Goal: Check status: Check status

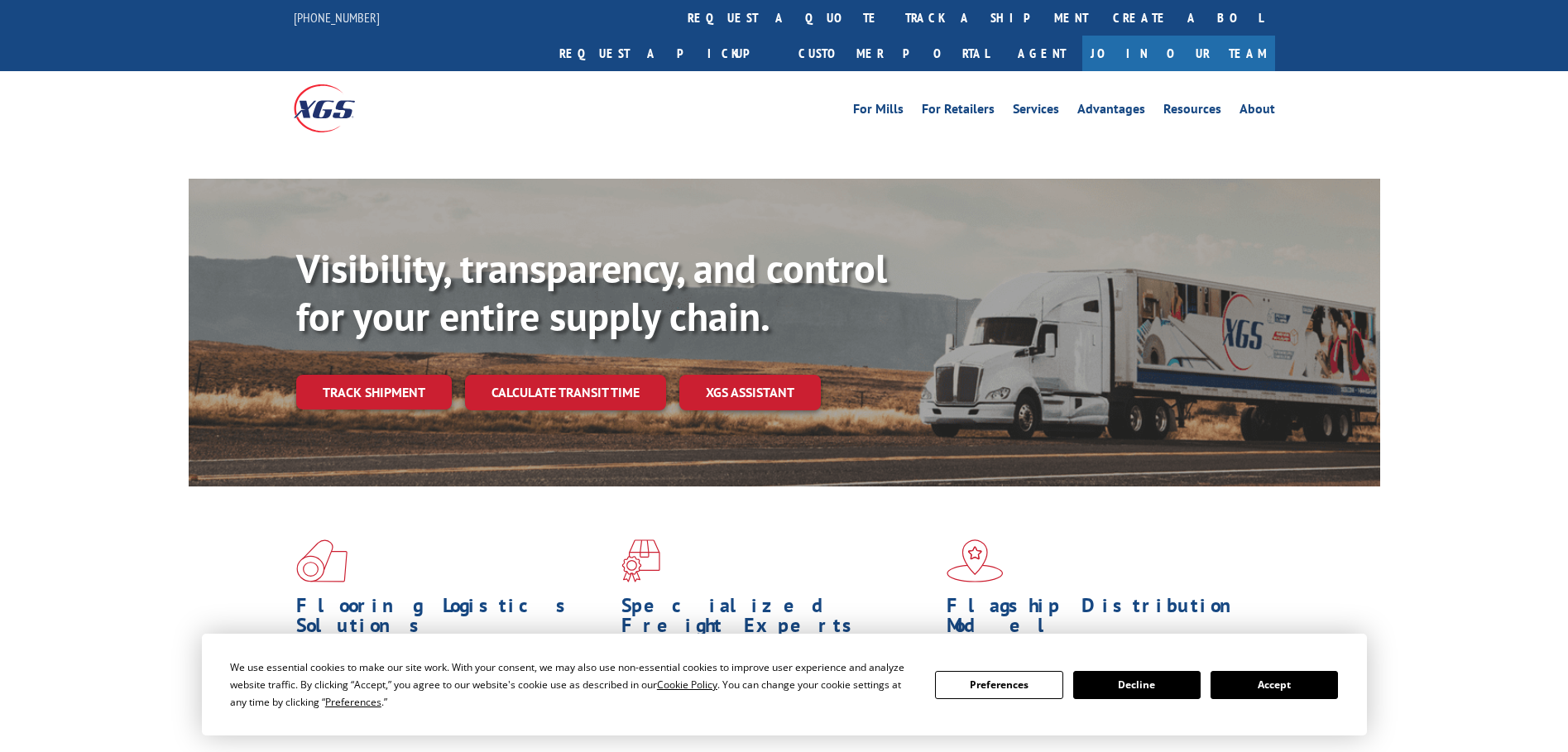
click at [1248, 681] on button "Accept" at bounding box center [1274, 685] width 127 height 28
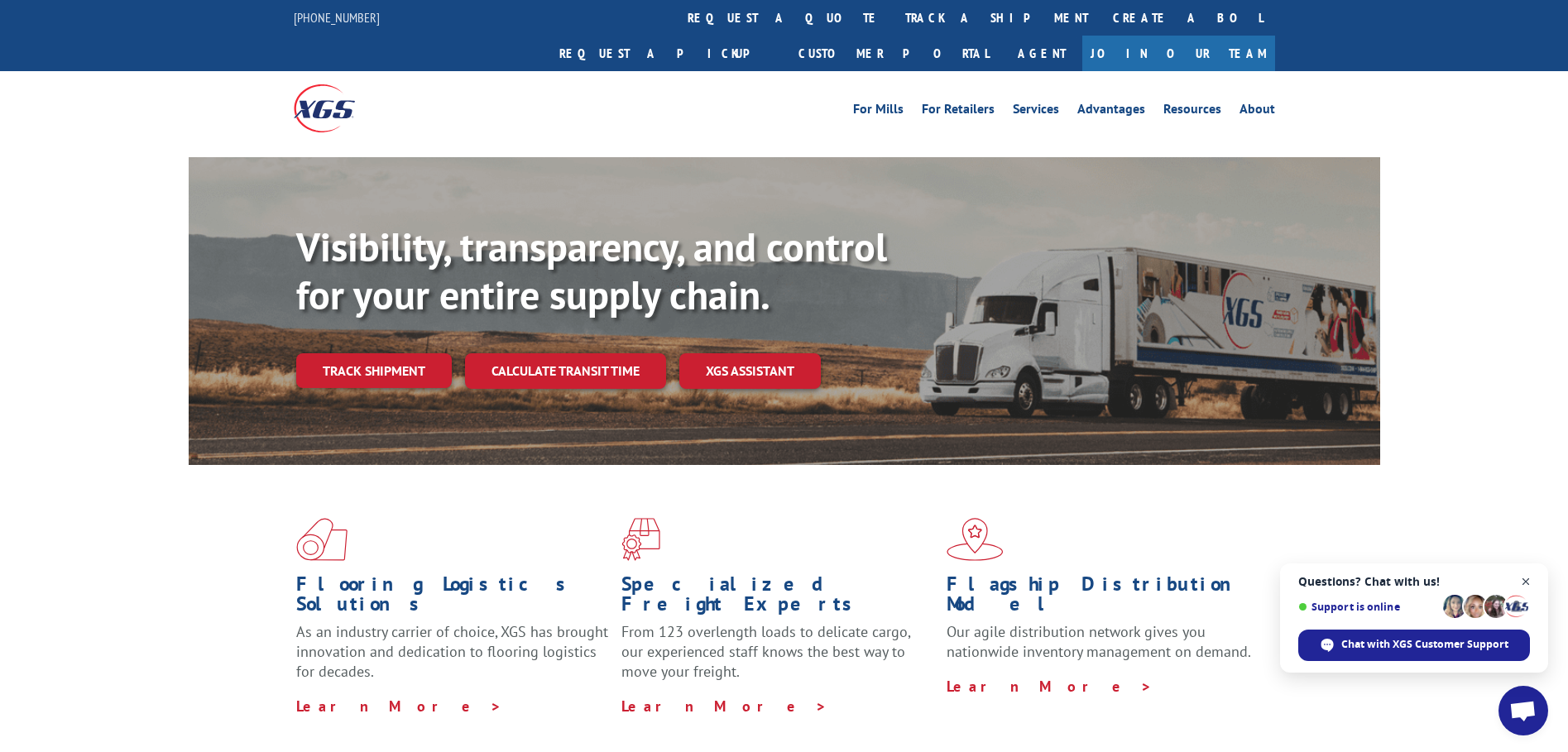
click at [1528, 580] on span "Open chat" at bounding box center [1526, 582] width 20 height 20
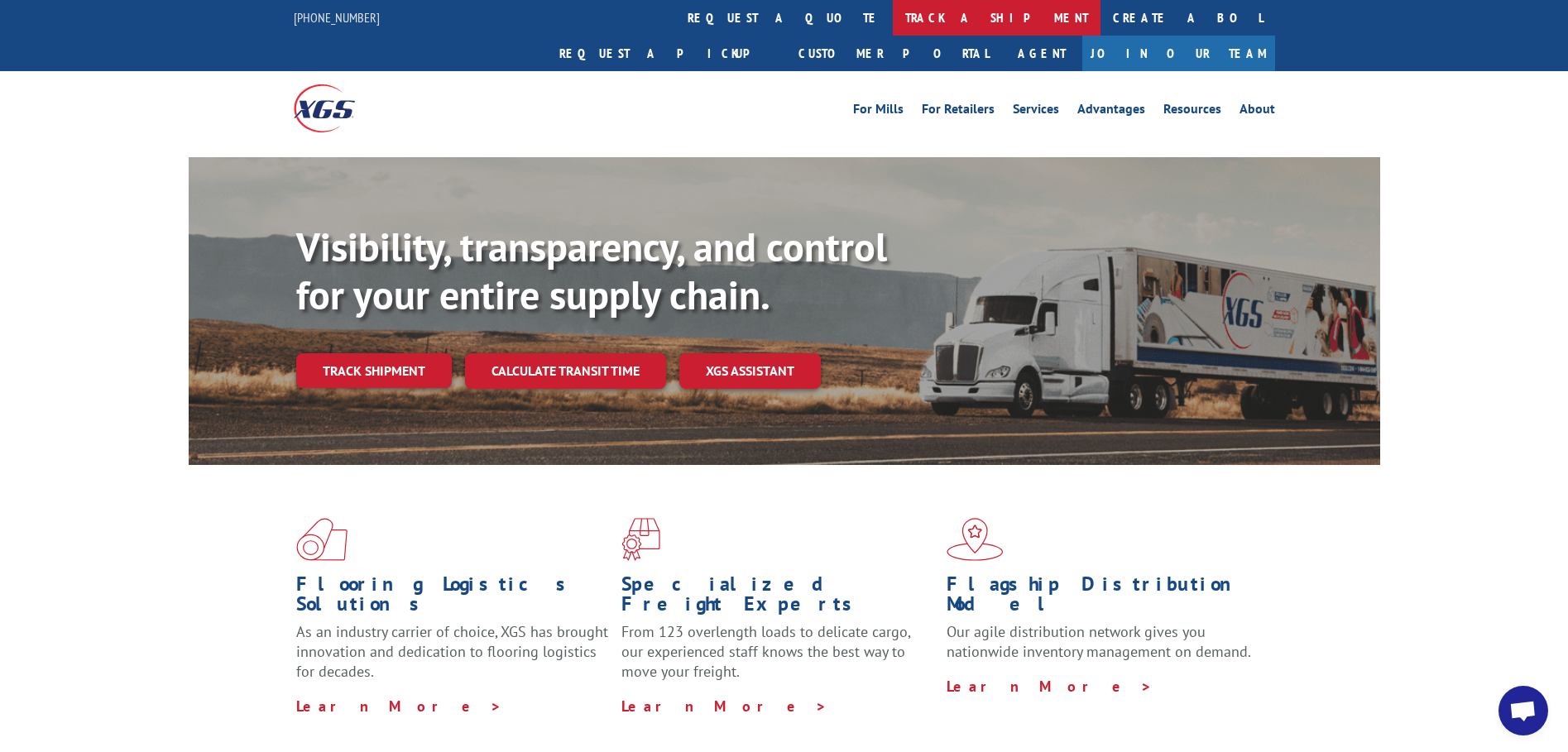
click at [893, 18] on link "track a shipment" at bounding box center [997, 18] width 208 height 35
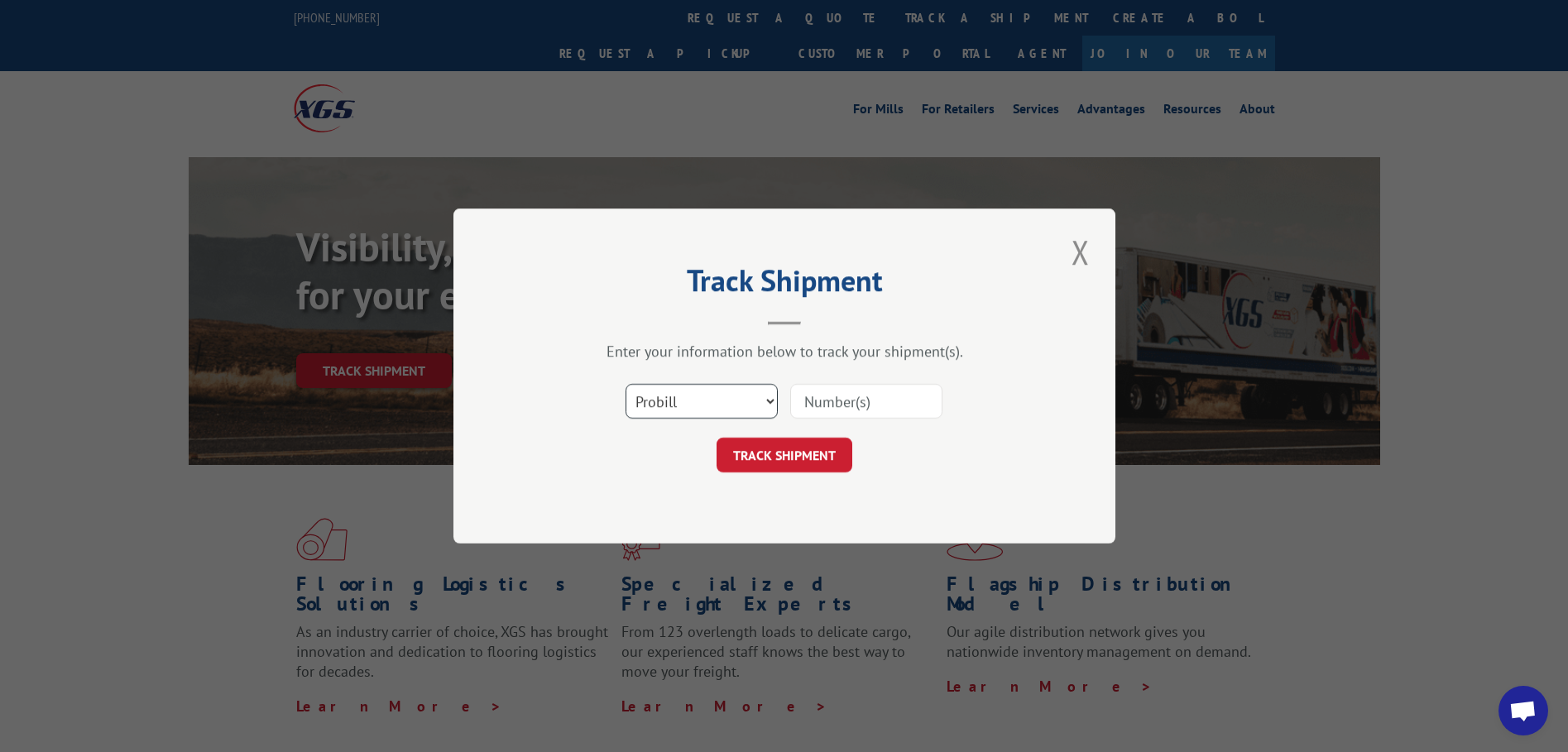
click at [727, 396] on select "Select category... Probill BOL PO" at bounding box center [702, 401] width 152 height 34
select select "bol"
click at [626, 384] on select "Select category... Probill BOL PO" at bounding box center [702, 401] width 152 height 34
click at [827, 397] on input at bounding box center [866, 401] width 152 height 34
paste input "4846621"
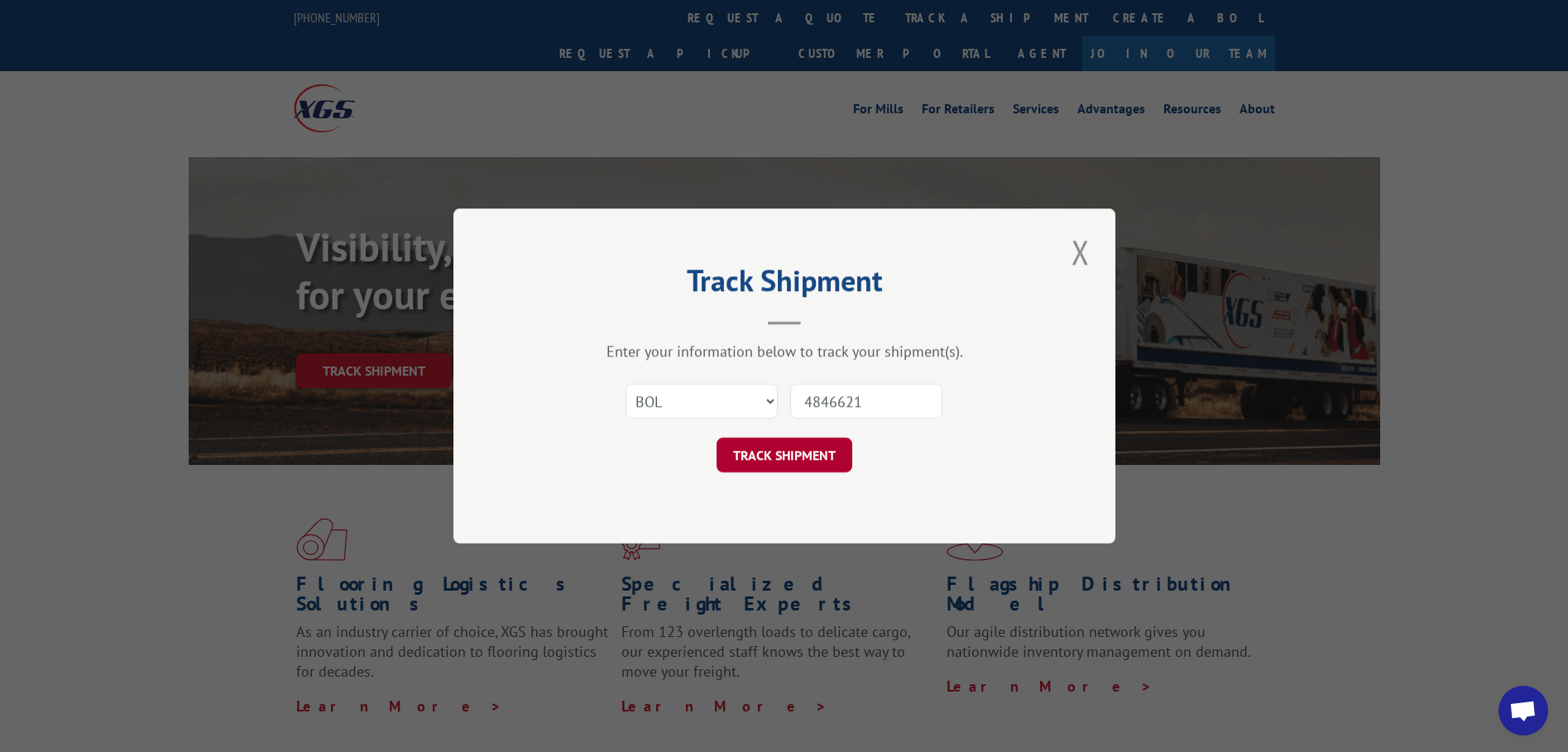
type input "4846621"
click at [781, 450] on button "TRACK SHIPMENT" at bounding box center [784, 455] width 136 height 34
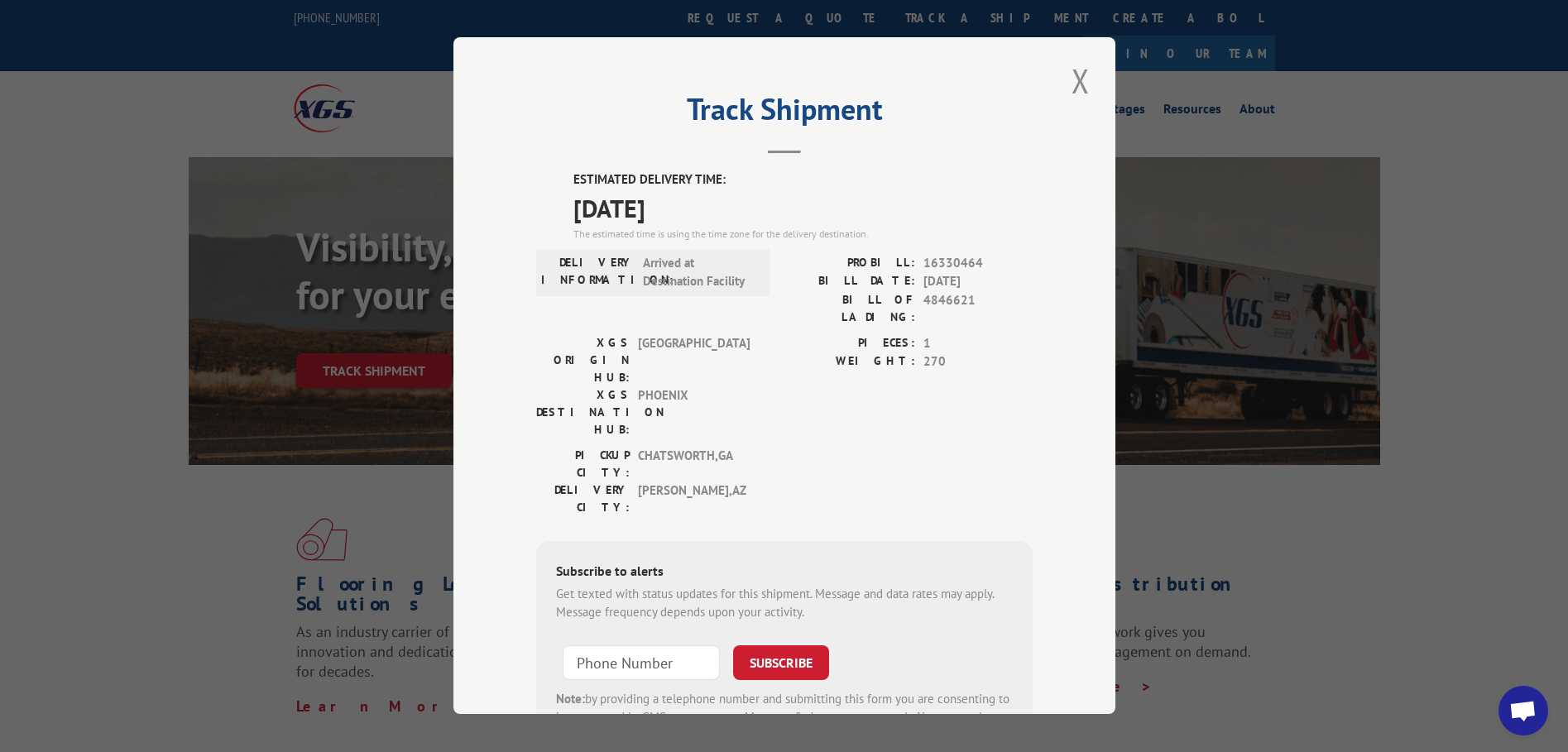
drag, startPoint x: 566, startPoint y: 176, endPoint x: 697, endPoint y: 213, distance: 136.1
click at [697, 213] on div "ESTIMATED DELIVERY TIME: [DATE] The estimated time is using the time zone for t…" at bounding box center [784, 469] width 497 height 595
copy div "ESTIMATED DELIVERY TIME: [DATE]"
